Goal: Task Accomplishment & Management: Complete application form

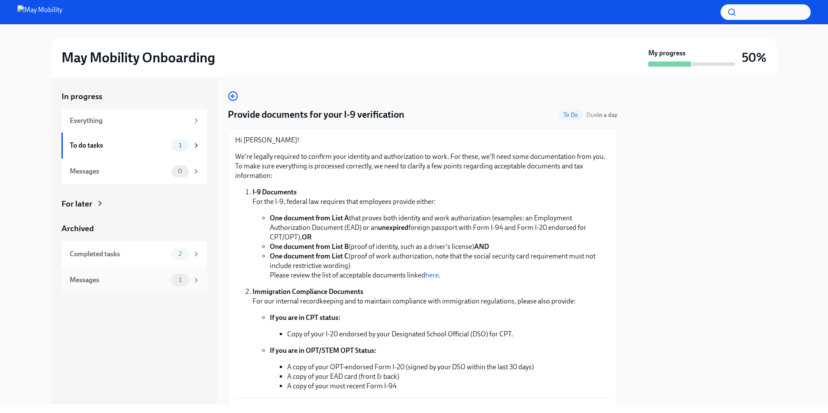
click at [138, 271] on div "Messages 1" at bounding box center [135, 280] width 146 height 26
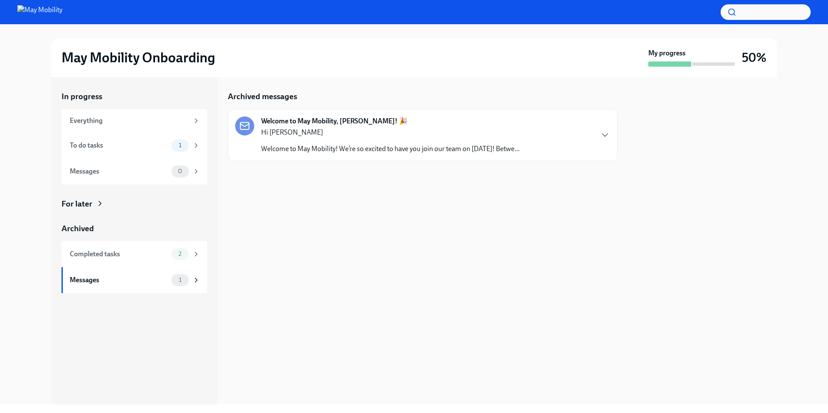
click at [305, 153] on p "Welcome to May Mobility! We’re so excited to have you join our team on [DATE]! …" at bounding box center [390, 149] width 259 height 10
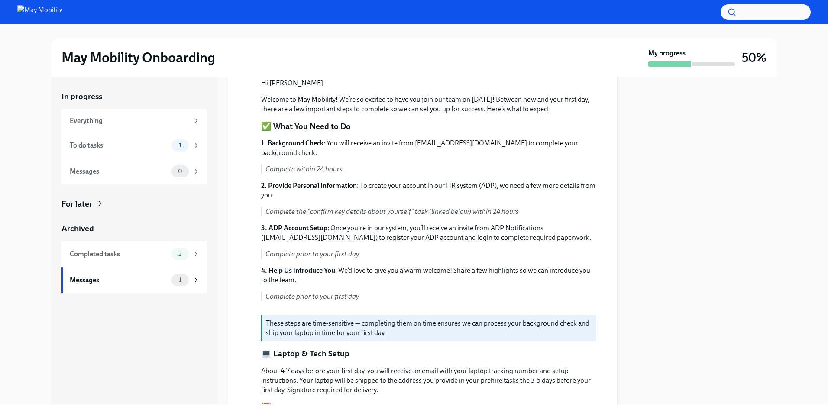
scroll to position [381, 0]
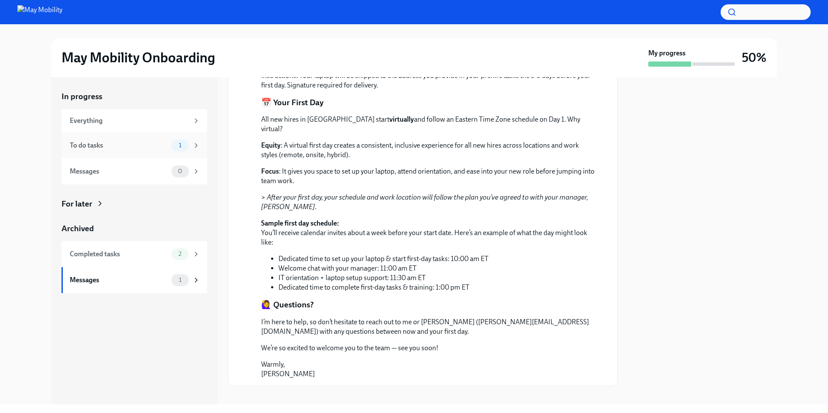
click at [161, 145] on div "To do tasks" at bounding box center [119, 146] width 98 height 10
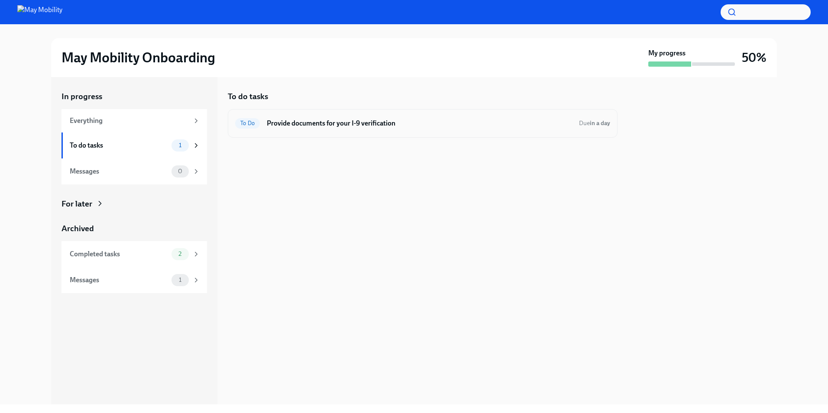
click at [342, 123] on h6 "Provide documents for your I-9 verification" at bounding box center [419, 124] width 305 height 10
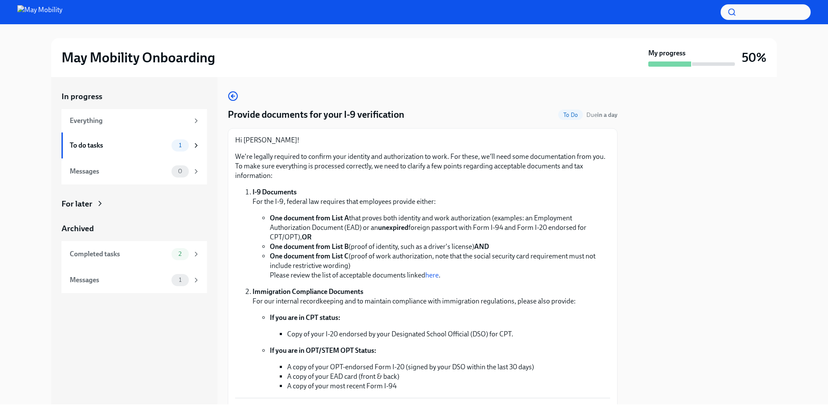
click at [393, 144] on p "Hi [PERSON_NAME]!" at bounding box center [422, 141] width 375 height 10
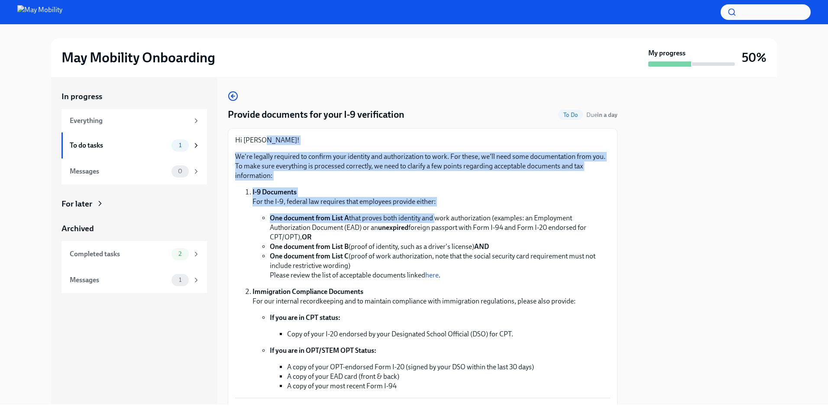
drag, startPoint x: 393, startPoint y: 144, endPoint x: 432, endPoint y: 215, distance: 81.2
click at [432, 215] on div "Hi [PERSON_NAME]! We're legally required to confirm your identity and authoriza…" at bounding box center [422, 264] width 375 height 256
click at [432, 215] on li "One document from List A that proves both identity and work authorization (exam…" at bounding box center [440, 228] width 340 height 29
drag, startPoint x: 432, startPoint y: 215, endPoint x: 379, endPoint y: 146, distance: 87.8
click at [379, 146] on div "Hi [PERSON_NAME]! We're legally required to confirm your identity and authoriza…" at bounding box center [422, 264] width 375 height 256
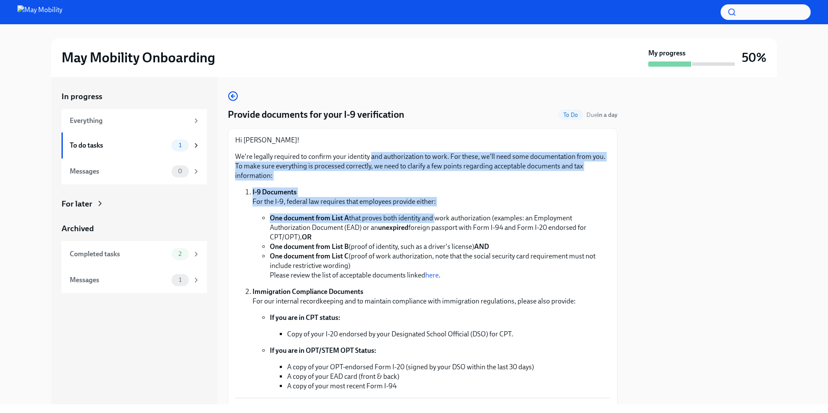
click at [379, 146] on div "Hi [PERSON_NAME]! We're legally required to confirm your identity and authoriza…" at bounding box center [422, 264] width 375 height 256
